Goal: Task Accomplishment & Management: Complete application form

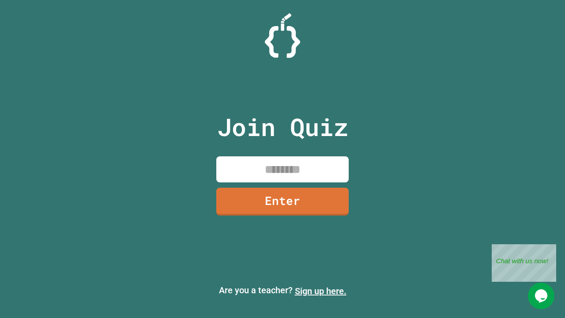
click at [320, 291] on link "Sign up here." at bounding box center [321, 290] width 52 height 11
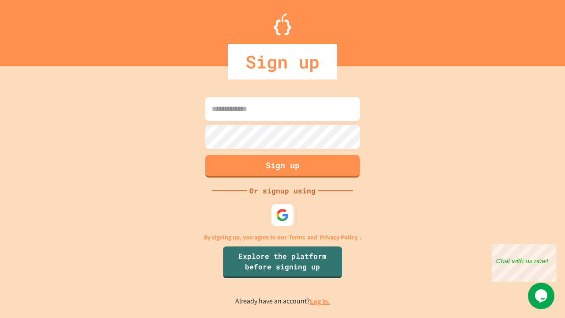
click at [320, 301] on link "Log in." at bounding box center [320, 301] width 20 height 9
